Goal: Information Seeking & Learning: Learn about a topic

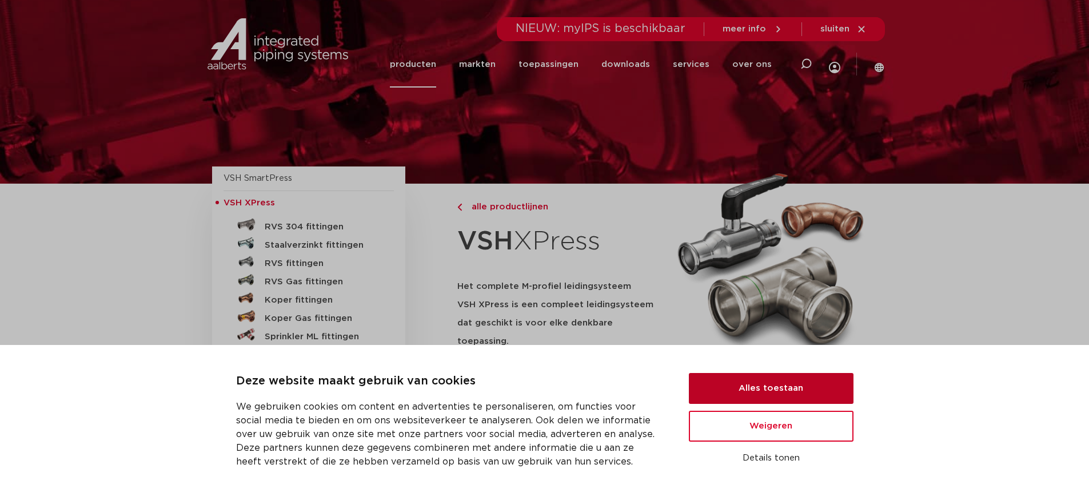
click at [804, 395] on button "Alles toestaan" at bounding box center [771, 388] width 165 height 31
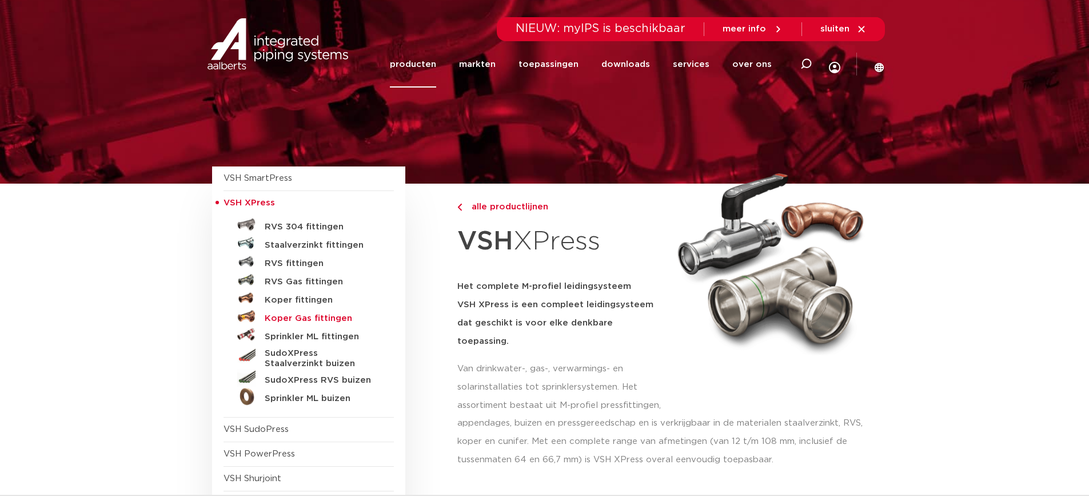
scroll to position [57, 0]
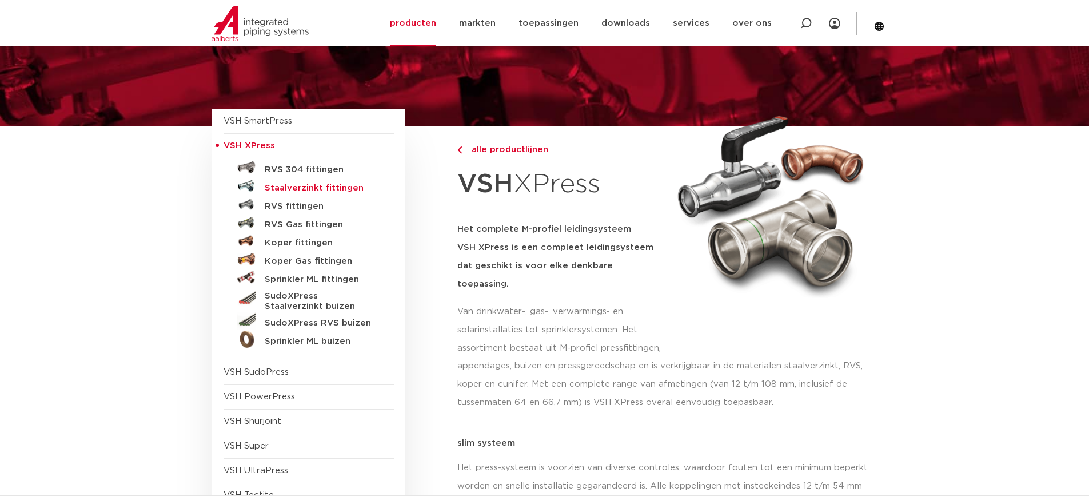
click at [323, 183] on h5 "Staalverzinkt fittingen" at bounding box center [321, 188] width 113 height 10
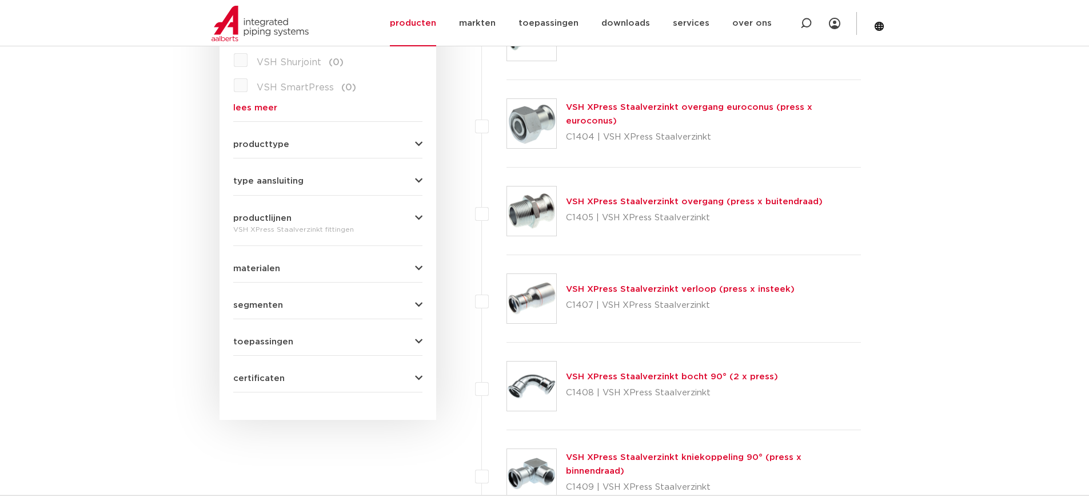
scroll to position [457, 0]
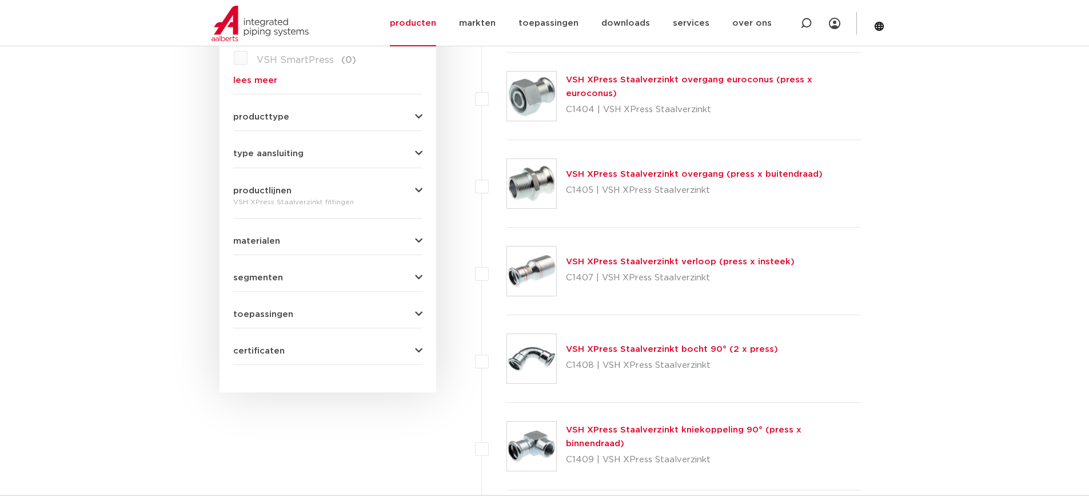
click at [648, 262] on link "VSH XPress Staalverzinkt verloop (press x insteek)" at bounding box center [680, 261] width 229 height 9
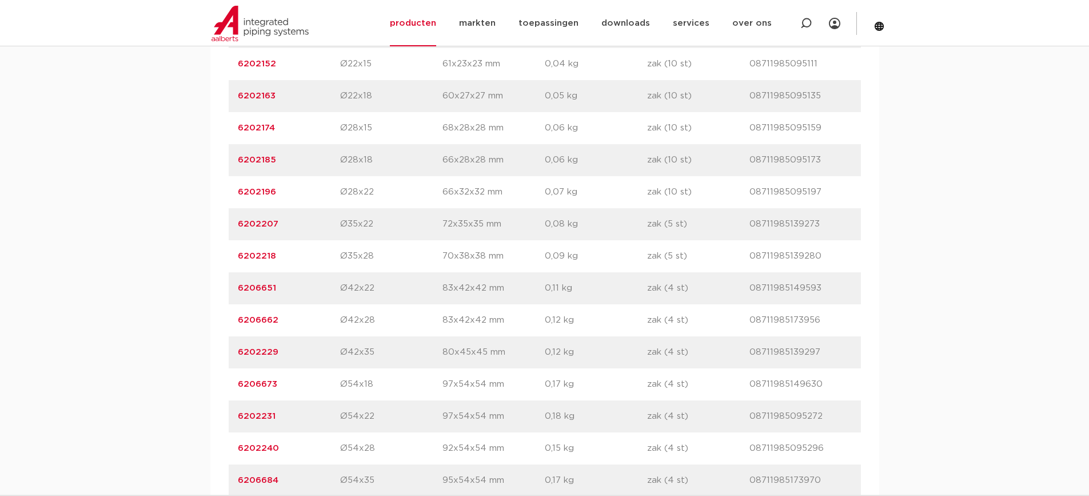
scroll to position [915, 0]
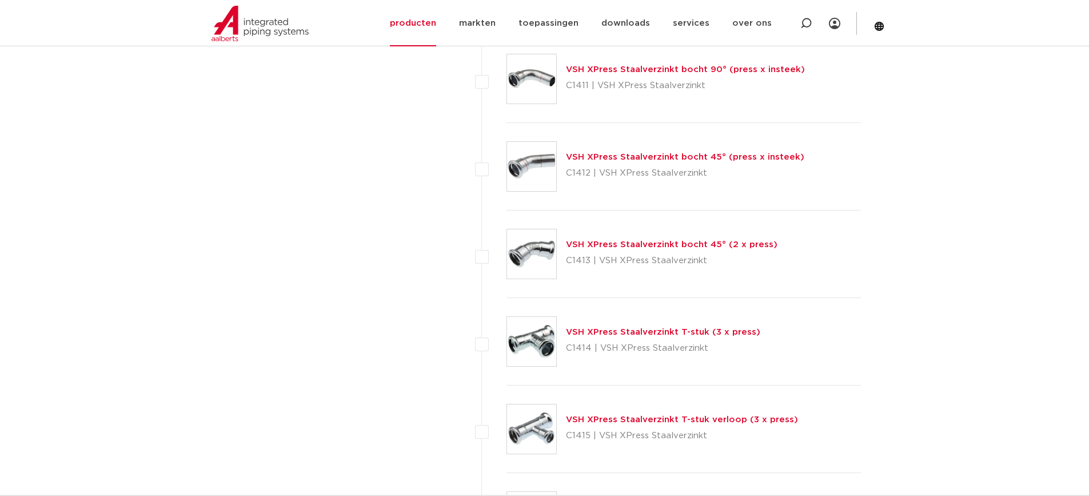
scroll to position [915, 0]
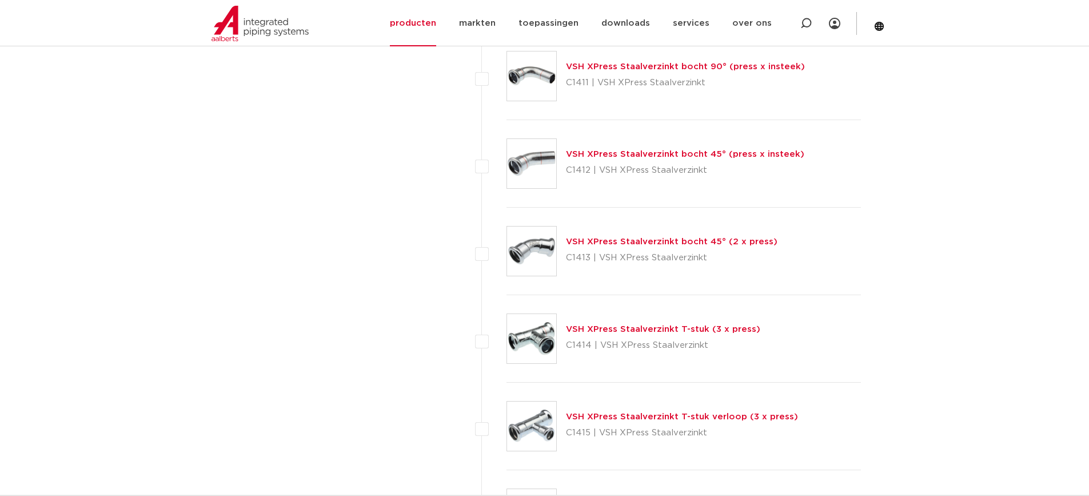
click at [544, 415] on img at bounding box center [531, 425] width 49 height 49
click at [507, 420] on label at bounding box center [507, 420] width 0 height 0
checkbox input "true"
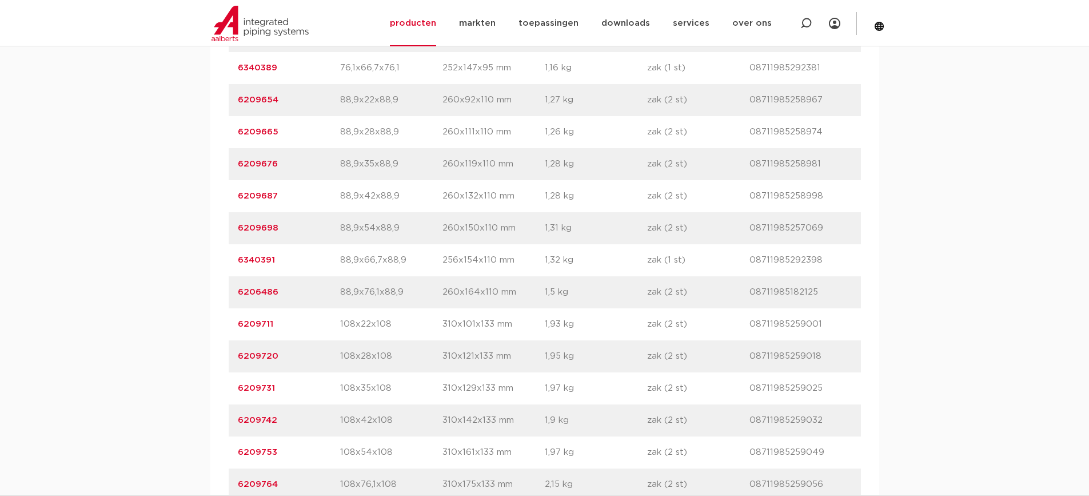
scroll to position [1944, 0]
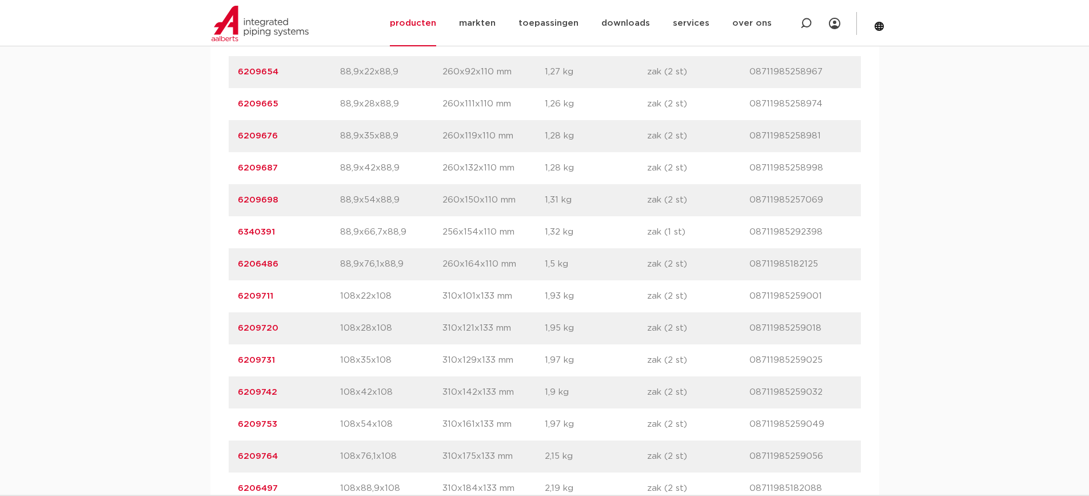
click at [368, 329] on p "108x28x108" at bounding box center [391, 328] width 102 height 14
click at [604, 331] on p "1,95 kg" at bounding box center [596, 328] width 102 height 14
click at [285, 332] on p "6209720" at bounding box center [289, 328] width 102 height 14
click at [256, 326] on link "6209720" at bounding box center [258, 328] width 41 height 9
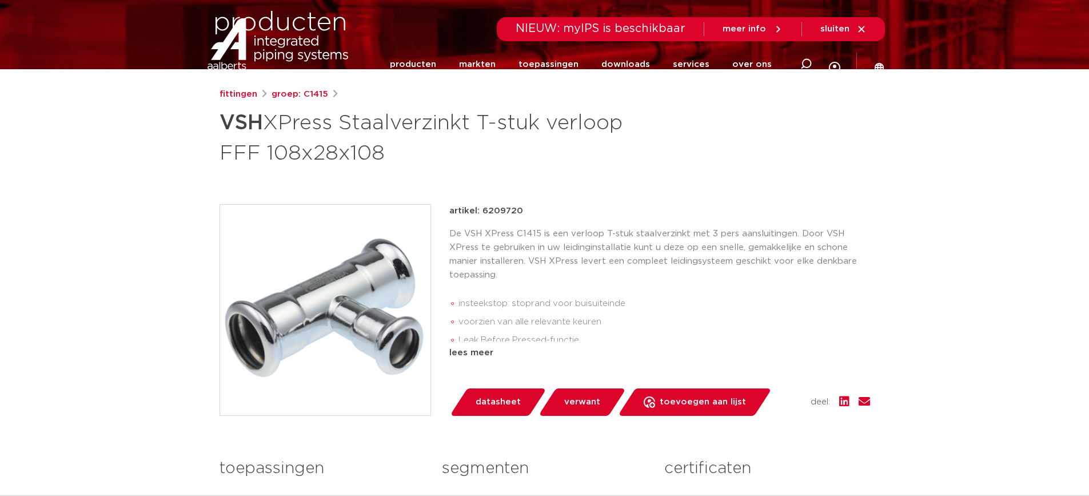
scroll to position [229, 0]
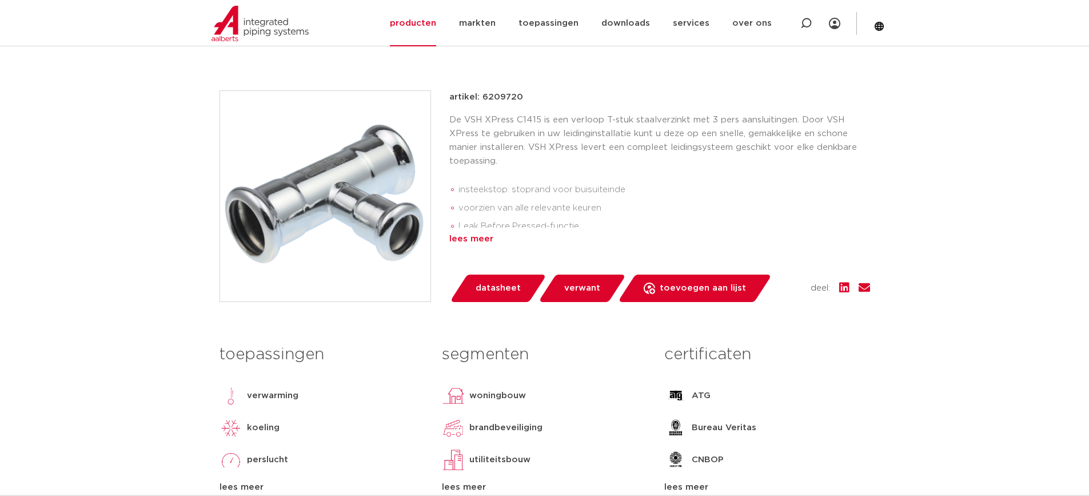
click at [475, 239] on div "lees meer" at bounding box center [659, 239] width 421 height 14
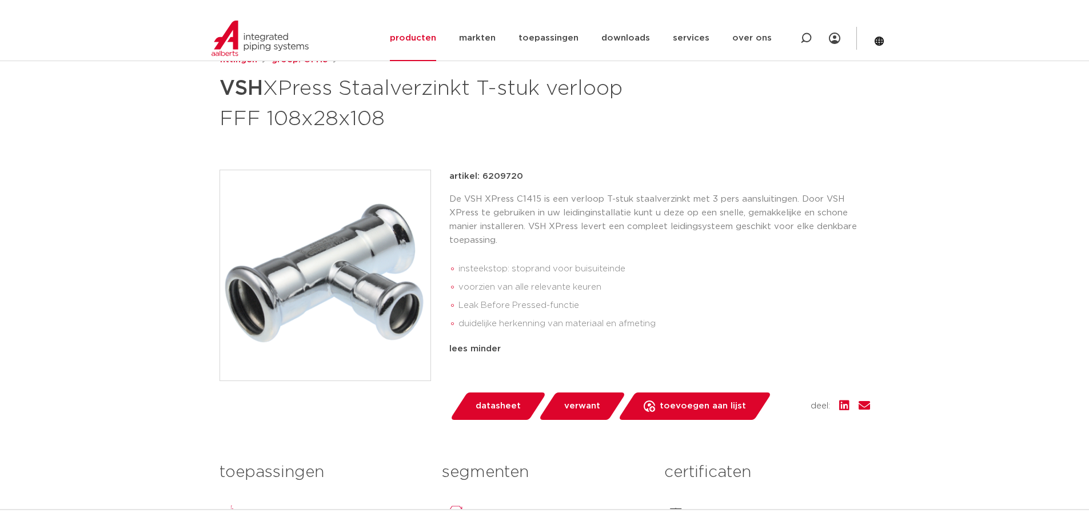
scroll to position [136, 0]
